Goal: Register for event/course: Sign up to attend an event or enroll in a course

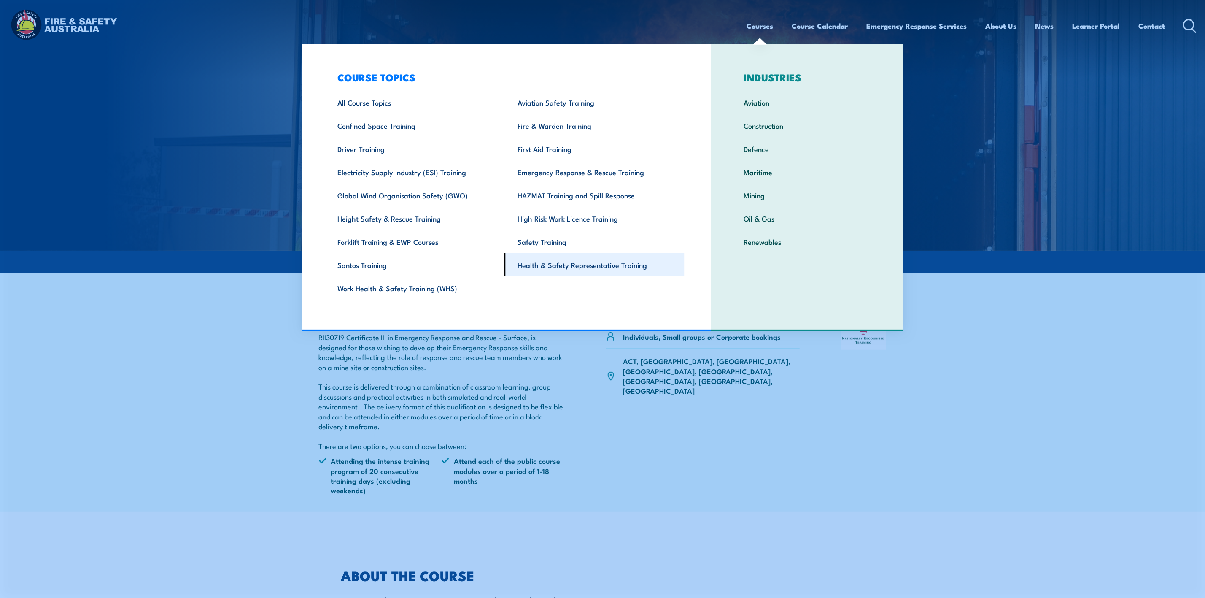
click at [583, 261] on link "Health & Safety Representative Training" at bounding box center [594, 264] width 180 height 23
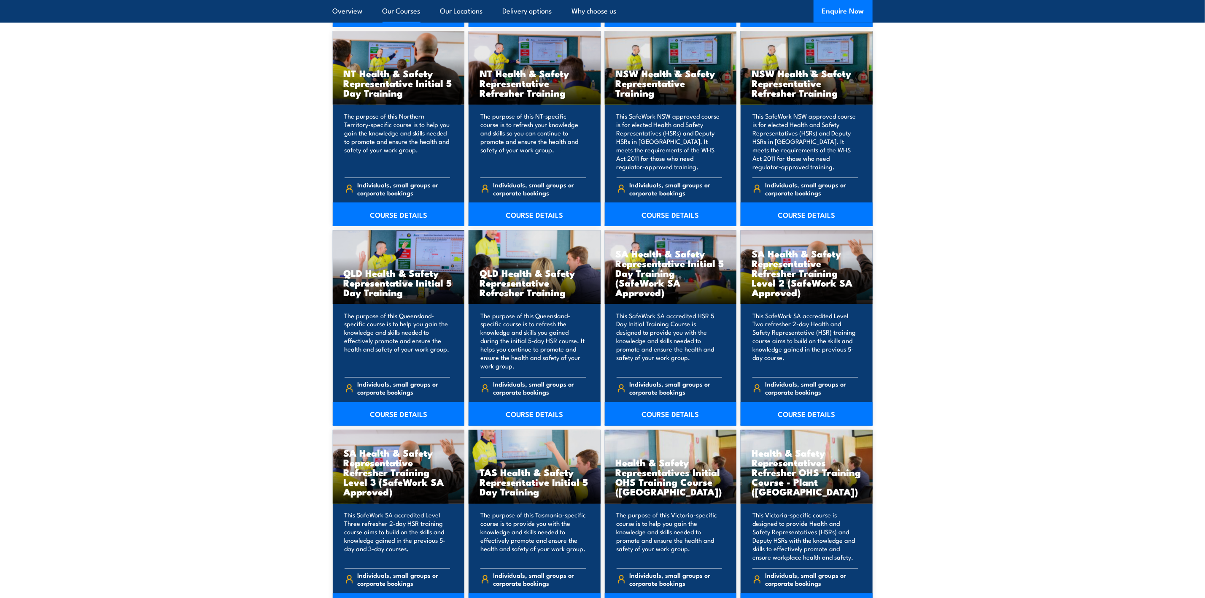
scroll to position [1075, 0]
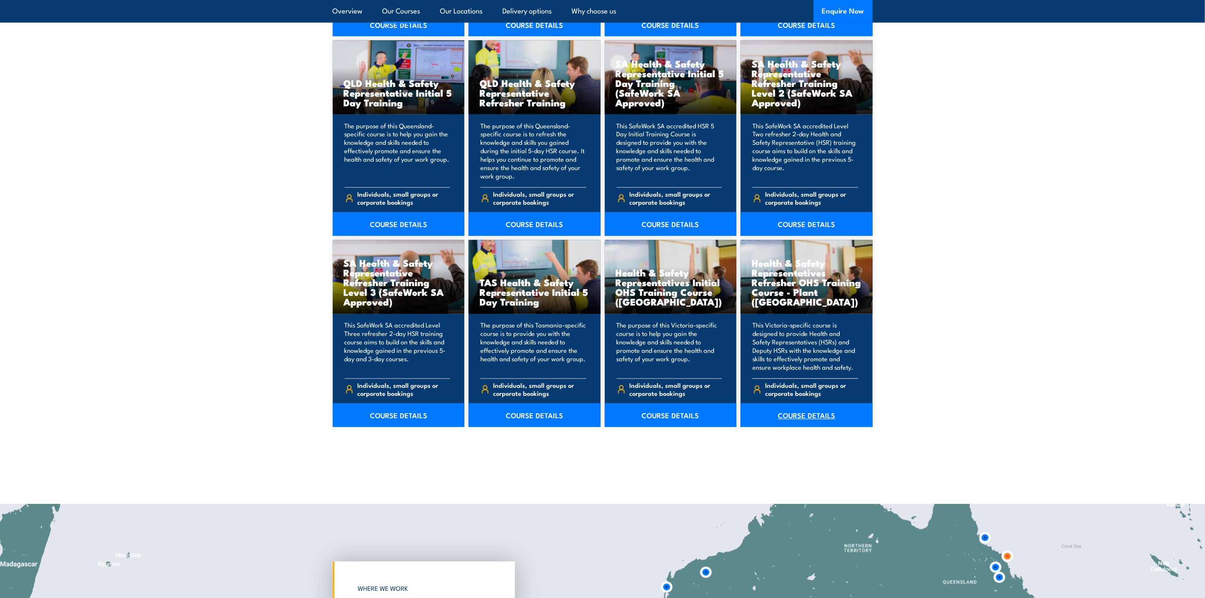
click at [817, 412] on link "COURSE DETAILS" at bounding box center [807, 415] width 132 height 24
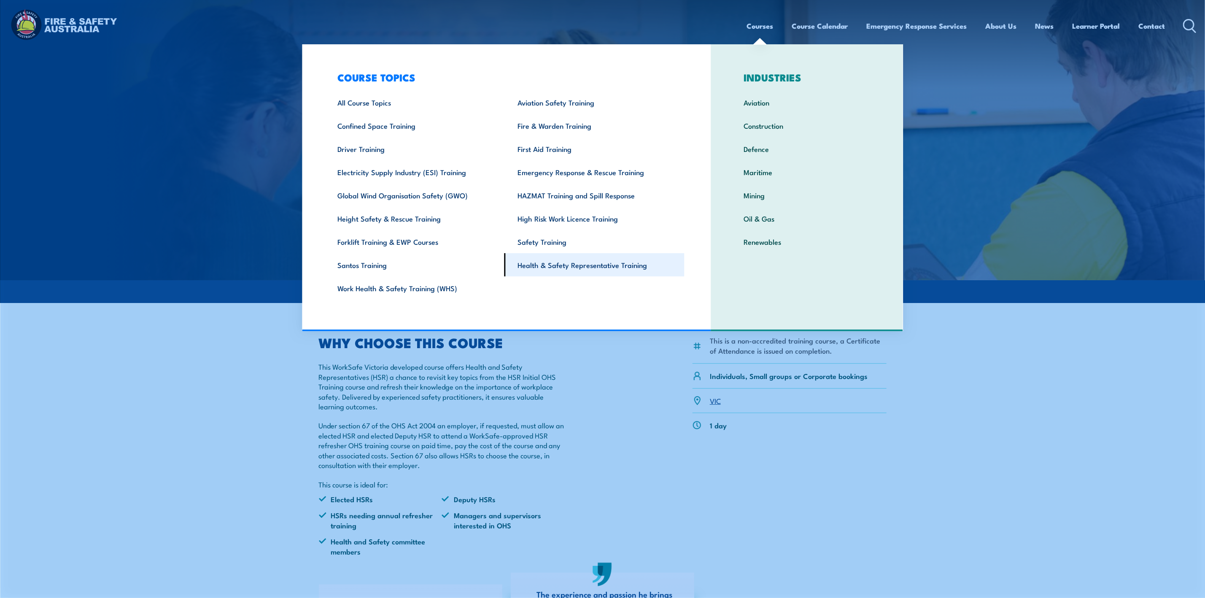
click at [605, 265] on link "Health & Safety Representative Training" at bounding box center [594, 264] width 180 height 23
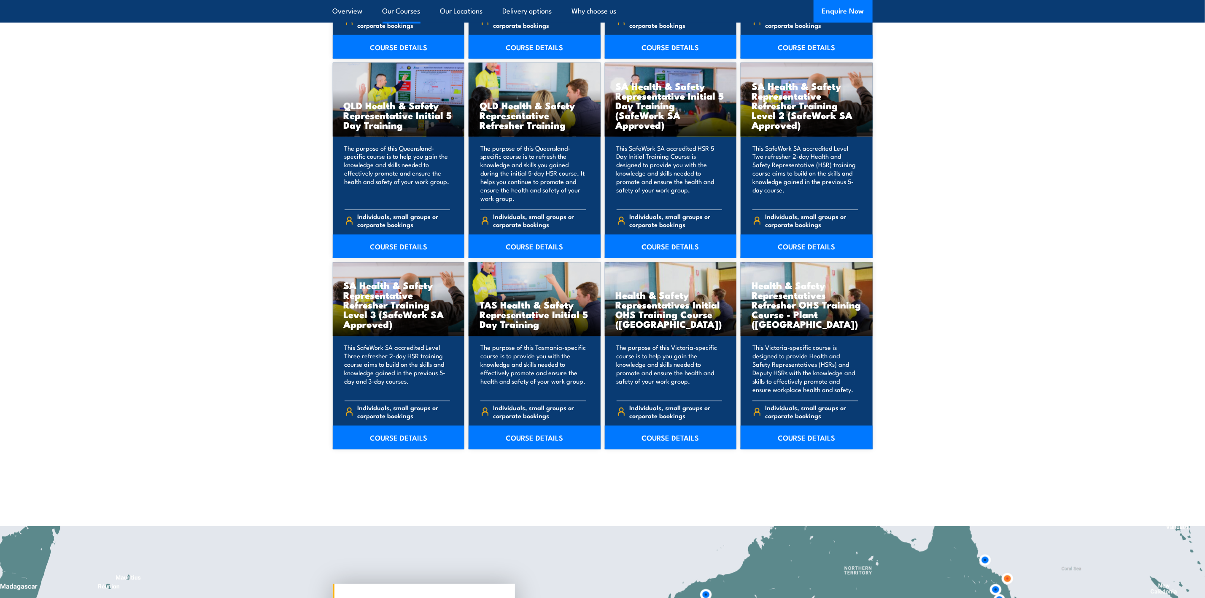
scroll to position [1075, 0]
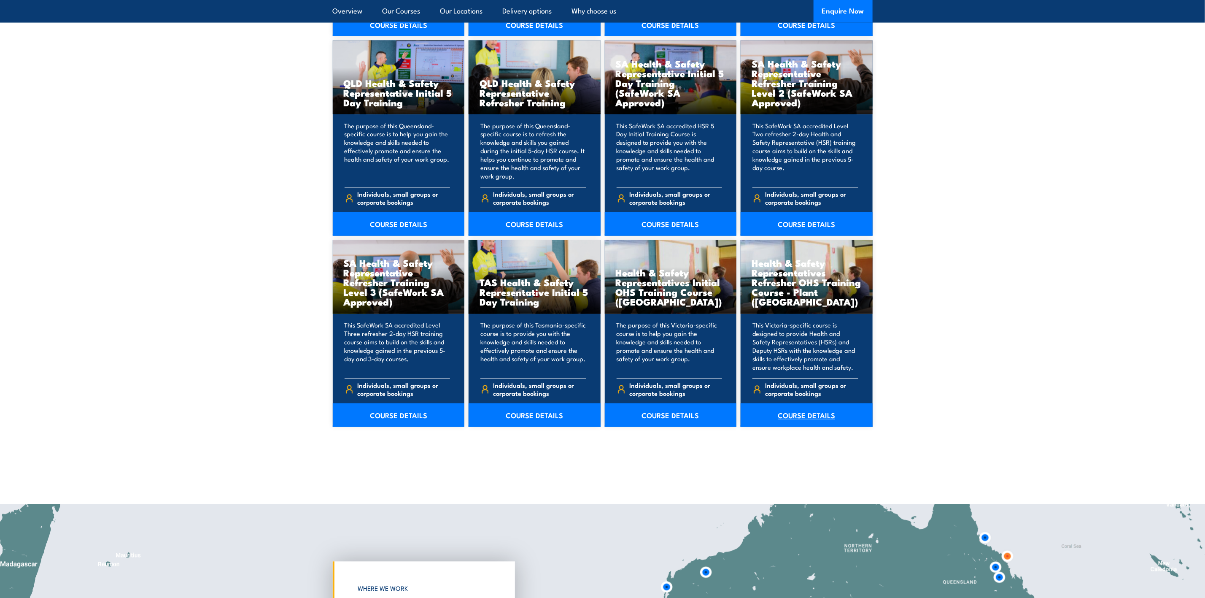
click at [810, 415] on link "COURSE DETAILS" at bounding box center [807, 415] width 132 height 24
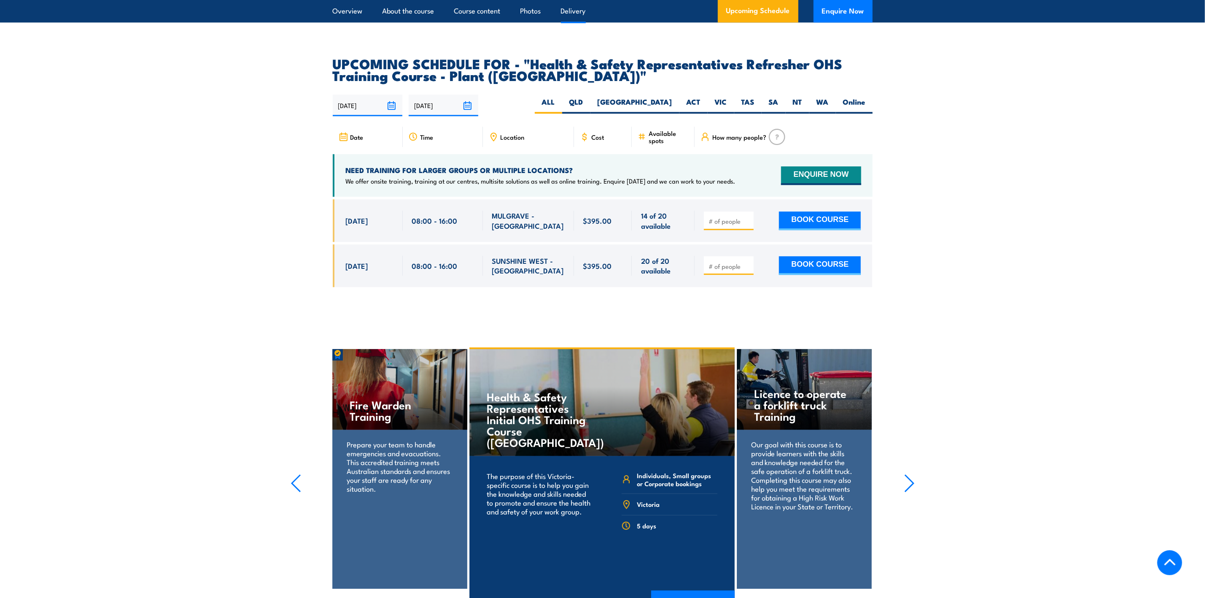
scroll to position [1518, 0]
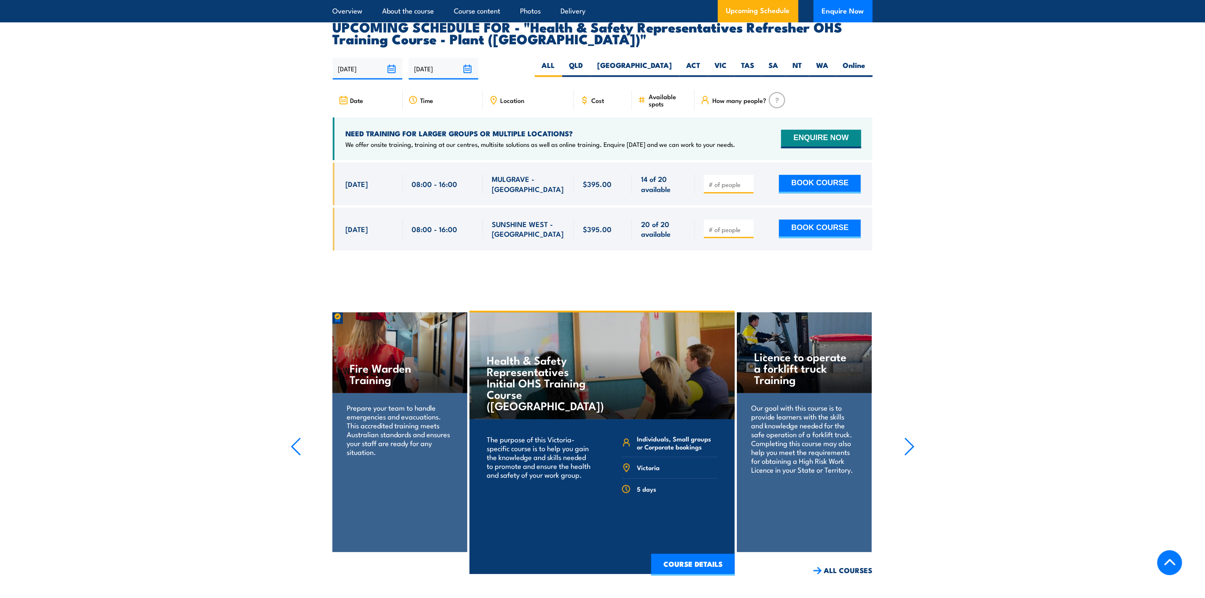
click at [734, 180] on input "number" at bounding box center [729, 184] width 42 height 8
type input "1"
click at [837, 175] on button "BOOK COURSE" at bounding box center [820, 184] width 82 height 19
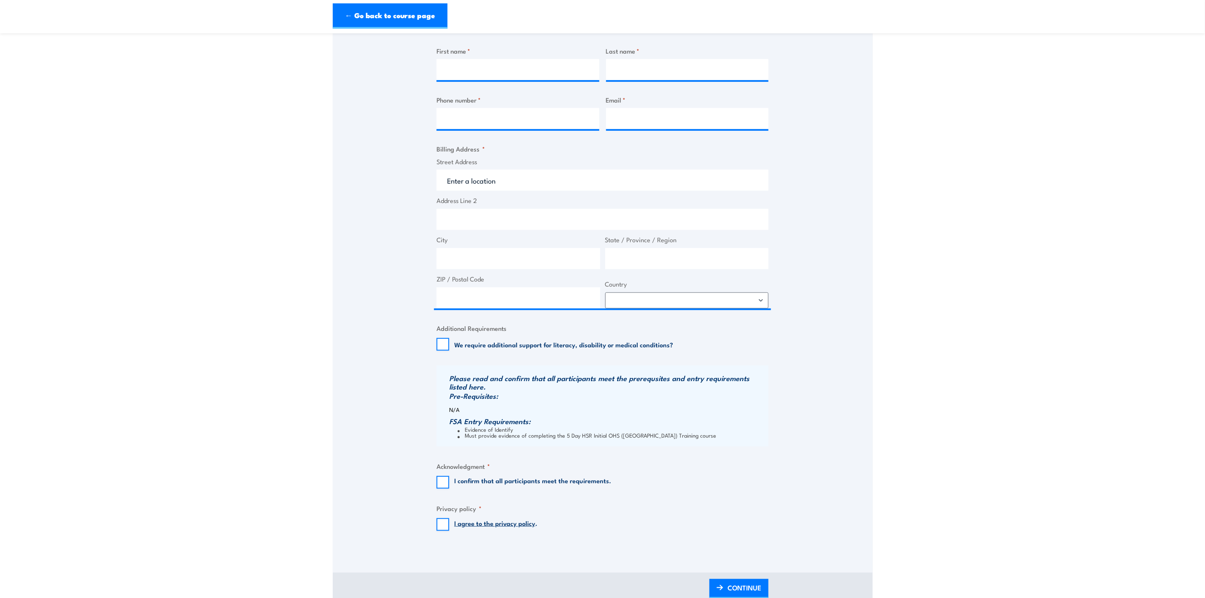
scroll to position [380, 0]
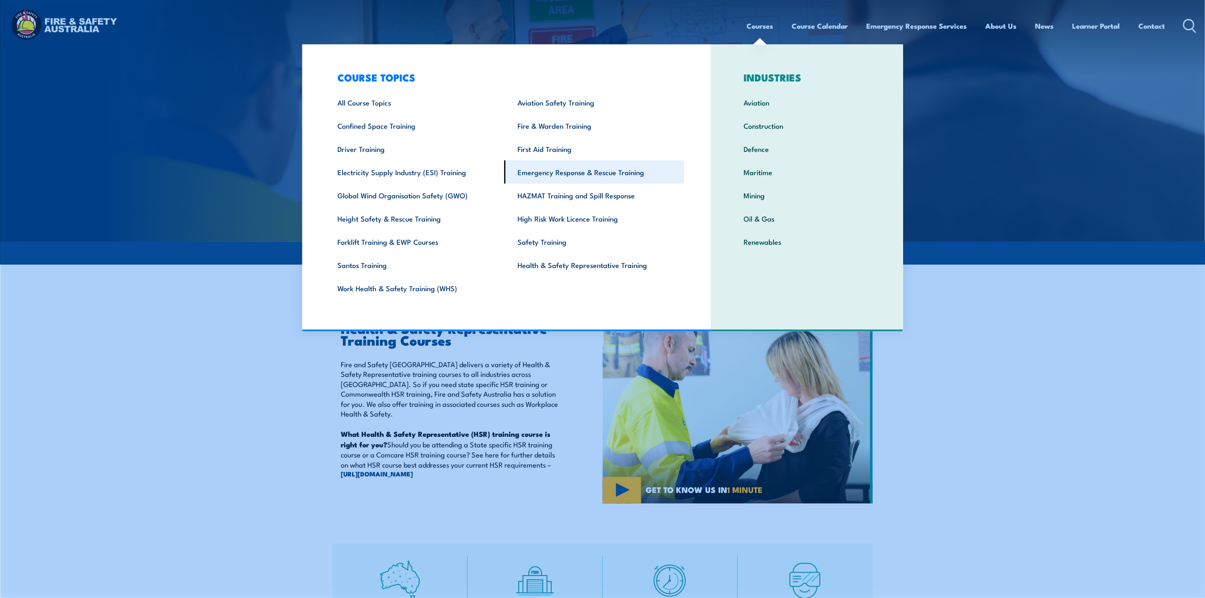
click at [594, 166] on link "Emergency Response & Rescue Training" at bounding box center [594, 171] width 180 height 23
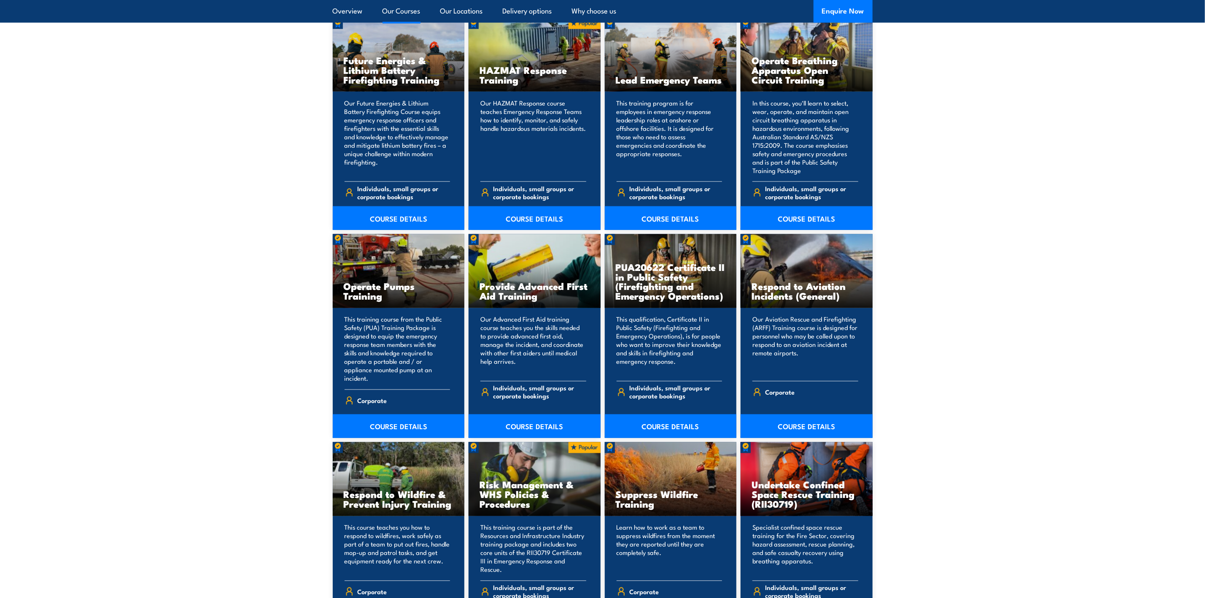
scroll to position [1012, 0]
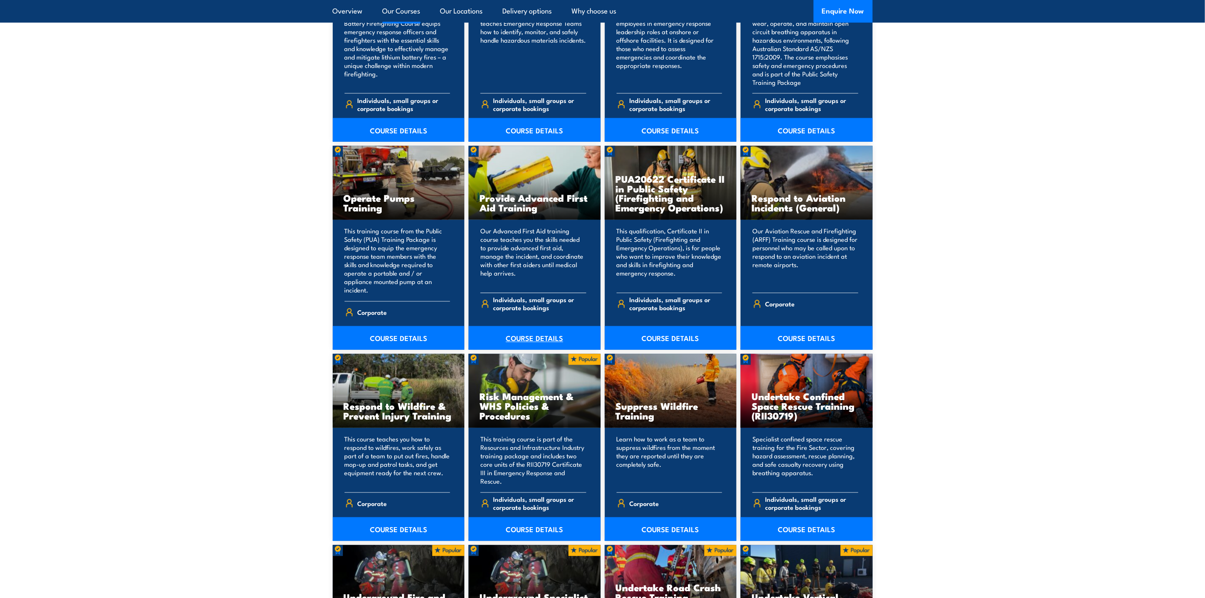
click at [550, 329] on link "COURSE DETAILS" at bounding box center [535, 338] width 132 height 24
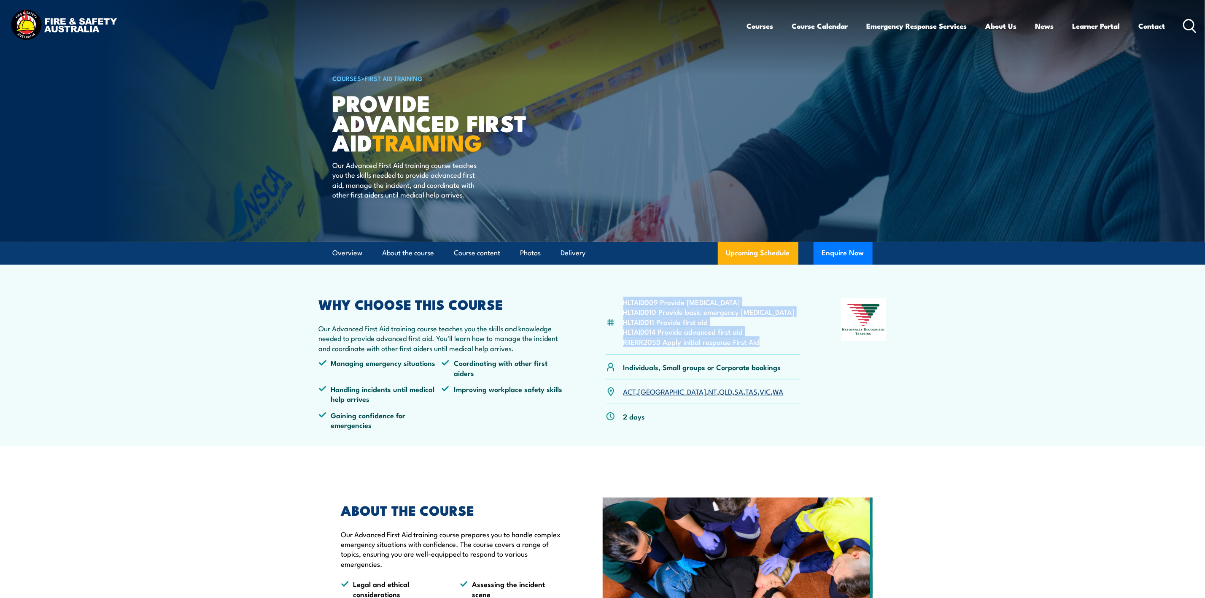
drag, startPoint x: 614, startPoint y: 296, endPoint x: 781, endPoint y: 342, distance: 173.1
click at [781, 342] on article "HLTAID009 Provide [MEDICAL_DATA] HLTAID010 Provide basic emergency [MEDICAL_DAT…" at bounding box center [602, 355] width 590 height 182
copy ul "HLTAID009 Provide [MEDICAL_DATA] HLTAID010 Provide basic emergency [MEDICAL_DAT…"
drag, startPoint x: 355, startPoint y: 534, endPoint x: 439, endPoint y: 535, distance: 84.3
click at [439, 535] on p "Our Advanced First Aid training course prepares you to handle complex emergency…" at bounding box center [452, 549] width 223 height 40
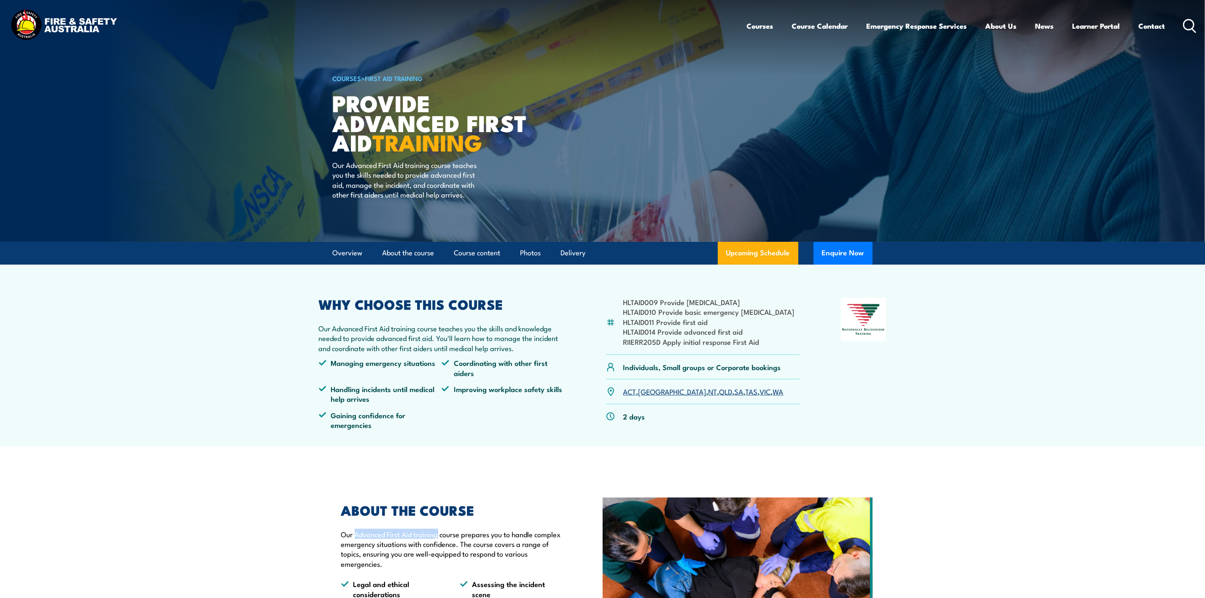
copy p "Advanced First Aid training"
